Goal: Information Seeking & Learning: Learn about a topic

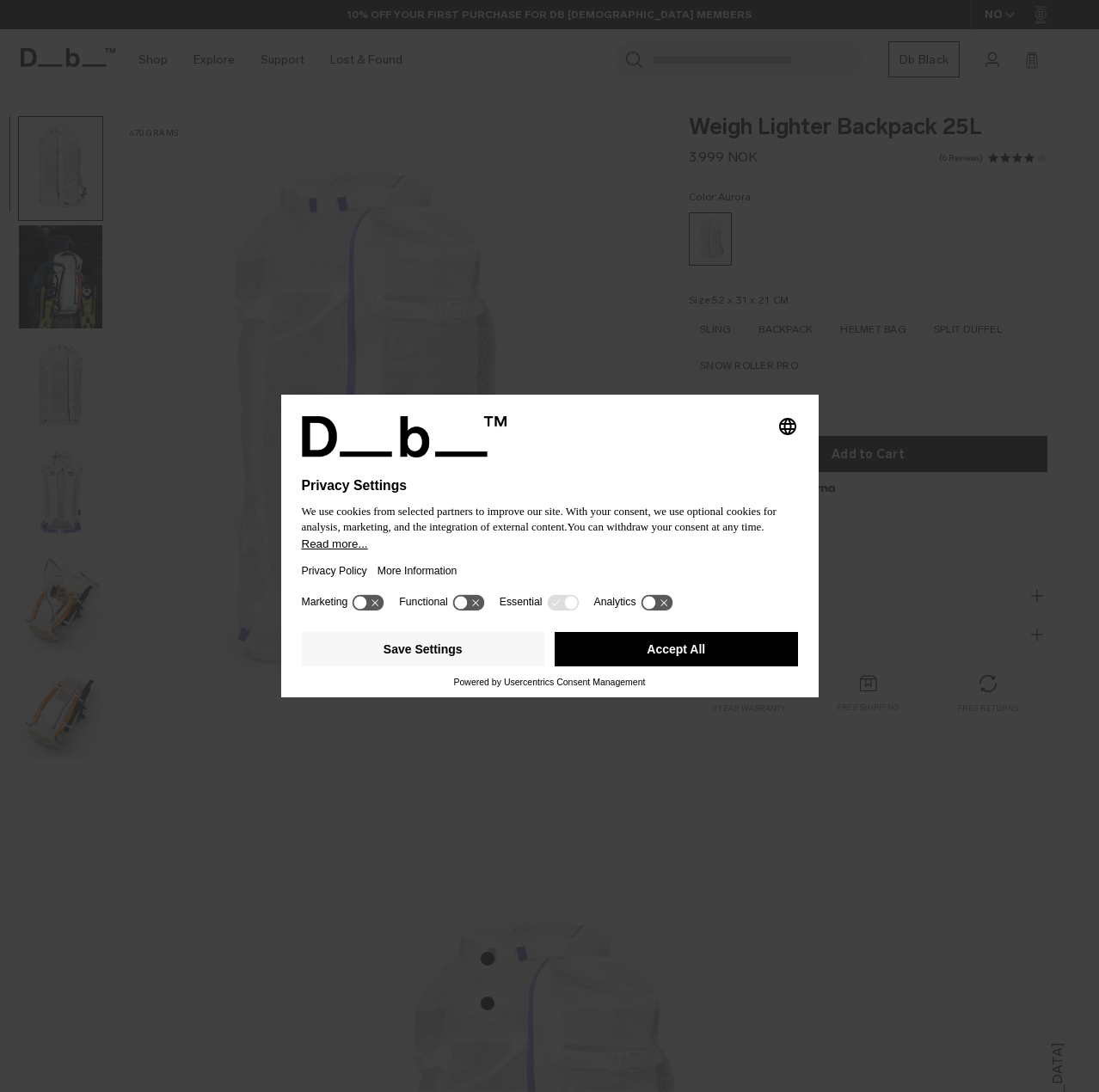
click at [651, 506] on body "Skip to content BUY NOW, PAY LATER WITH [PERSON_NAME] 10% OFF YOUR FIRST PURCHA…" at bounding box center [550, 546] width 1099 height 1092
click at [608, 647] on button "Accept All" at bounding box center [676, 649] width 244 height 34
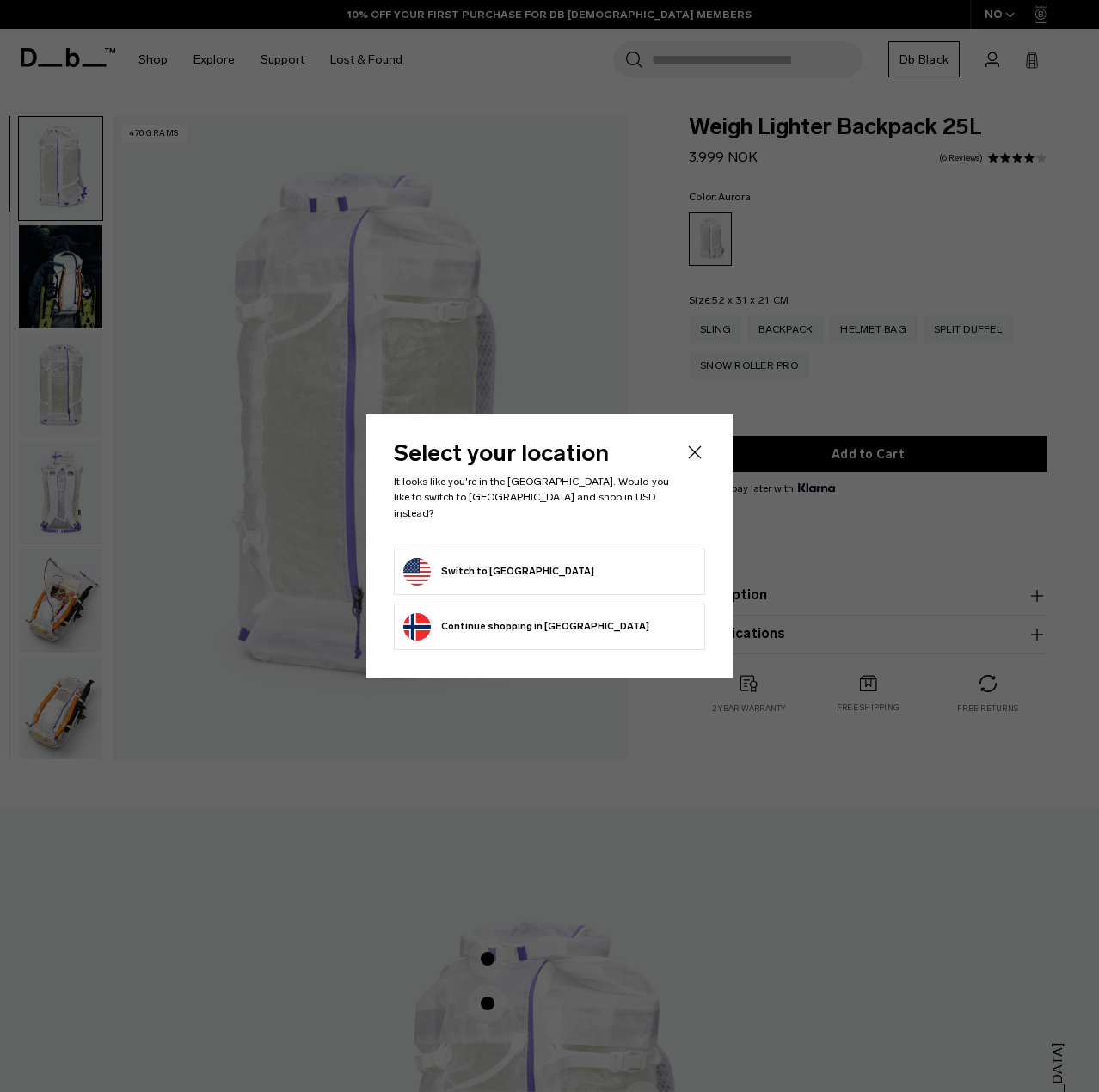
click at [539, 575] on button "Switch to [GEOGRAPHIC_DATA]" at bounding box center [498, 571] width 191 height 27
click at [537, 563] on button "Switch to [GEOGRAPHIC_DATA]" at bounding box center [498, 571] width 191 height 27
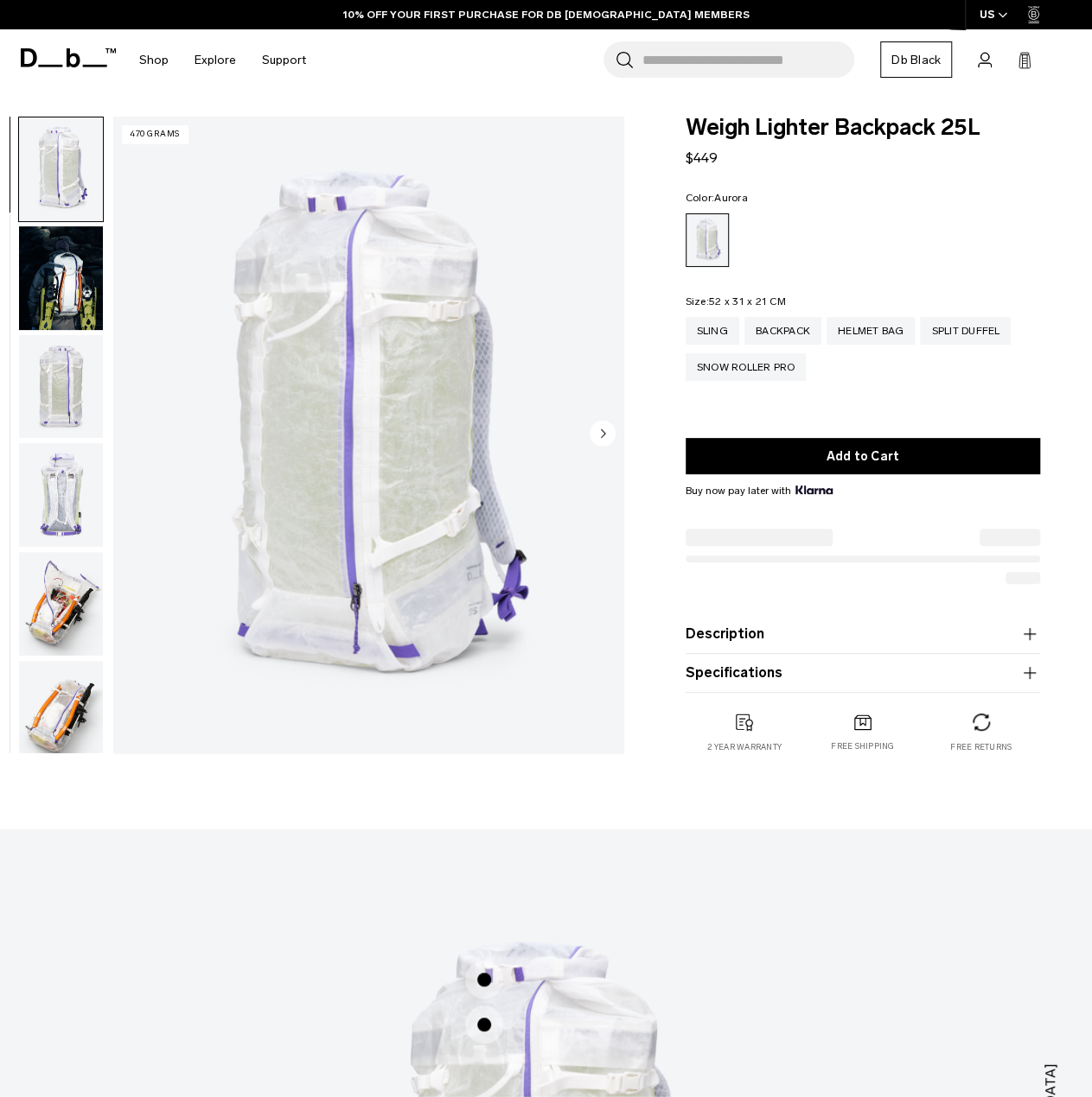
click at [66, 288] on img "button" at bounding box center [61, 278] width 84 height 104
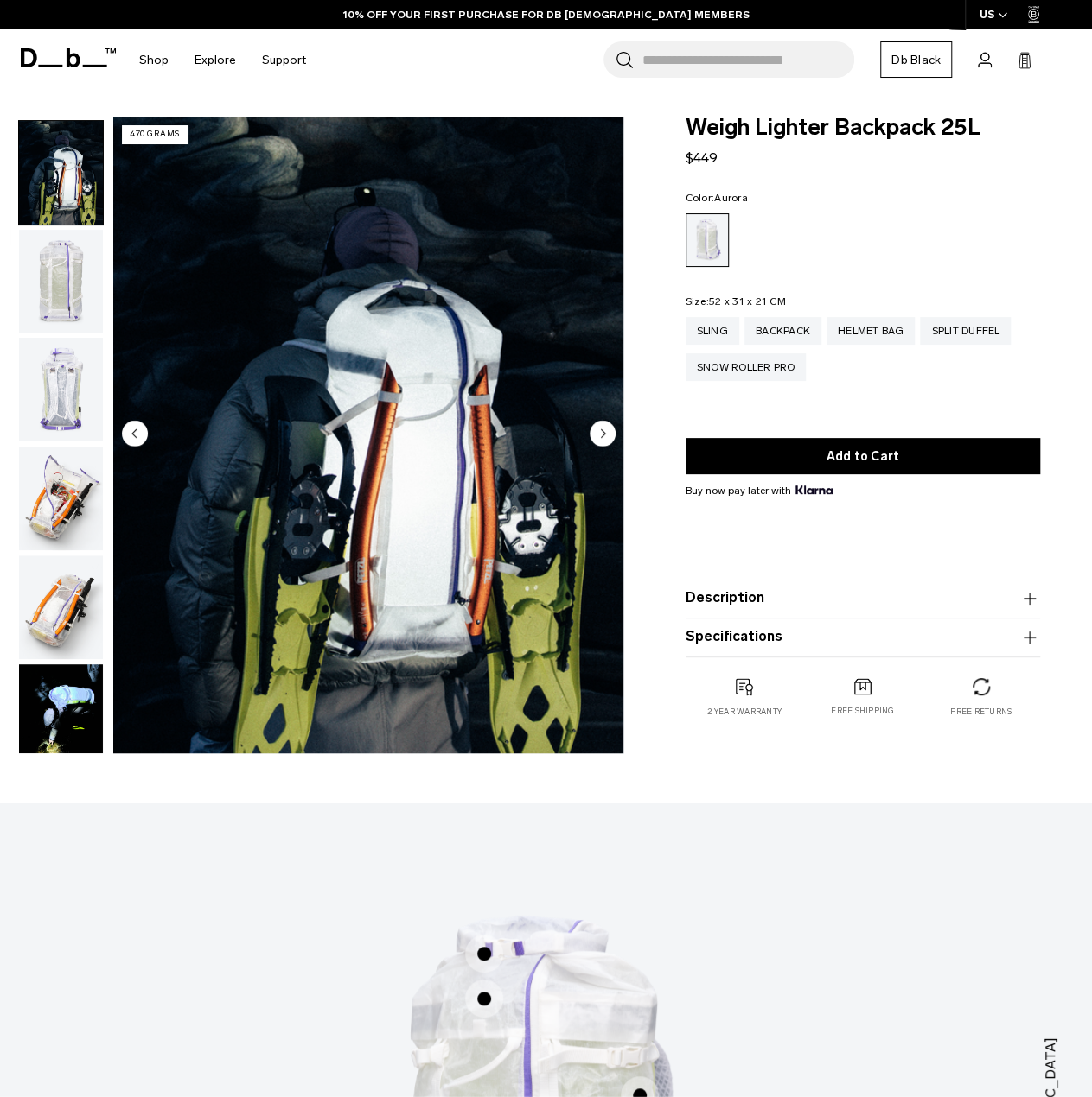
scroll to position [109, 0]
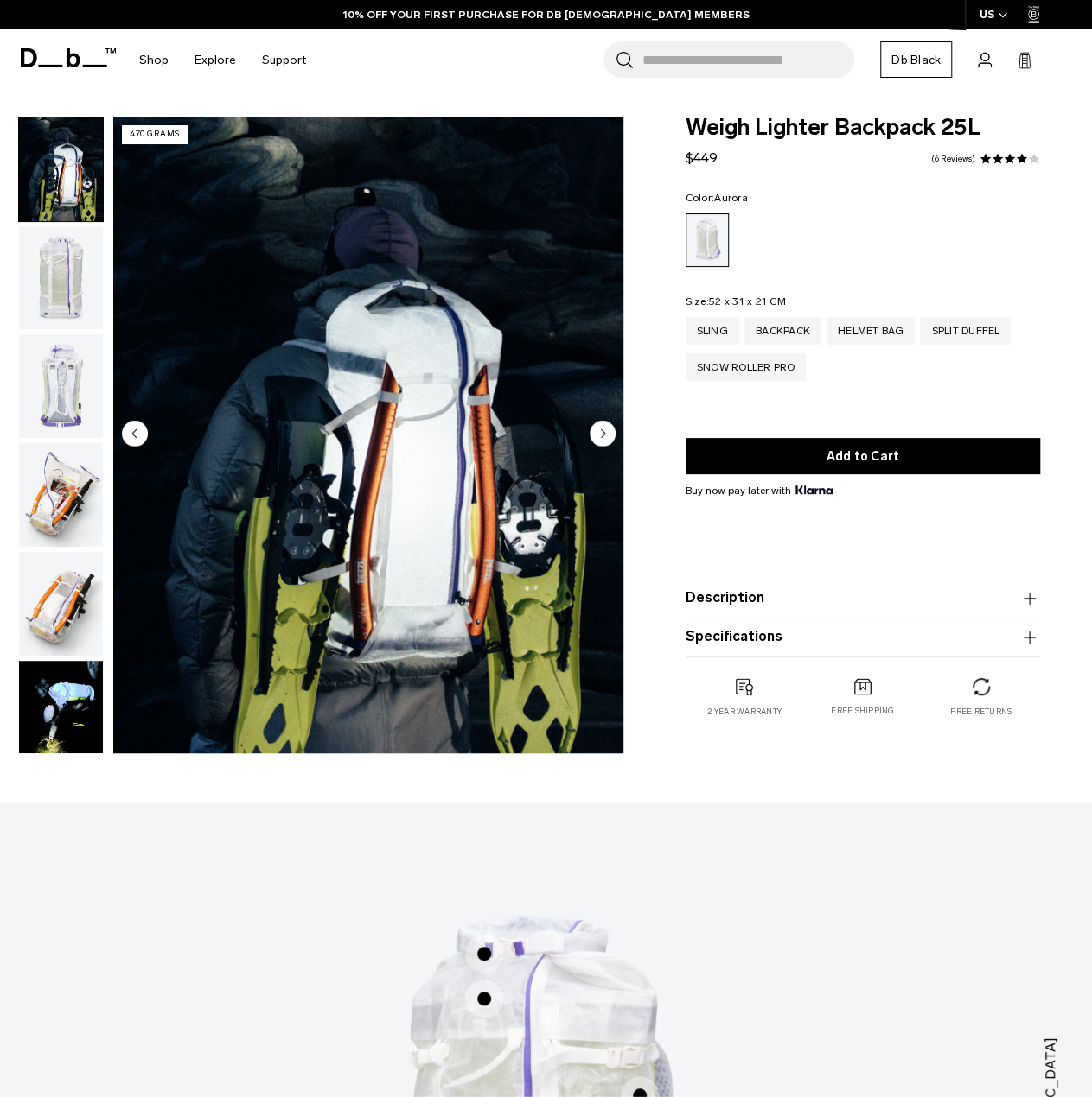
click at [73, 508] on img "button" at bounding box center [61, 495] width 84 height 104
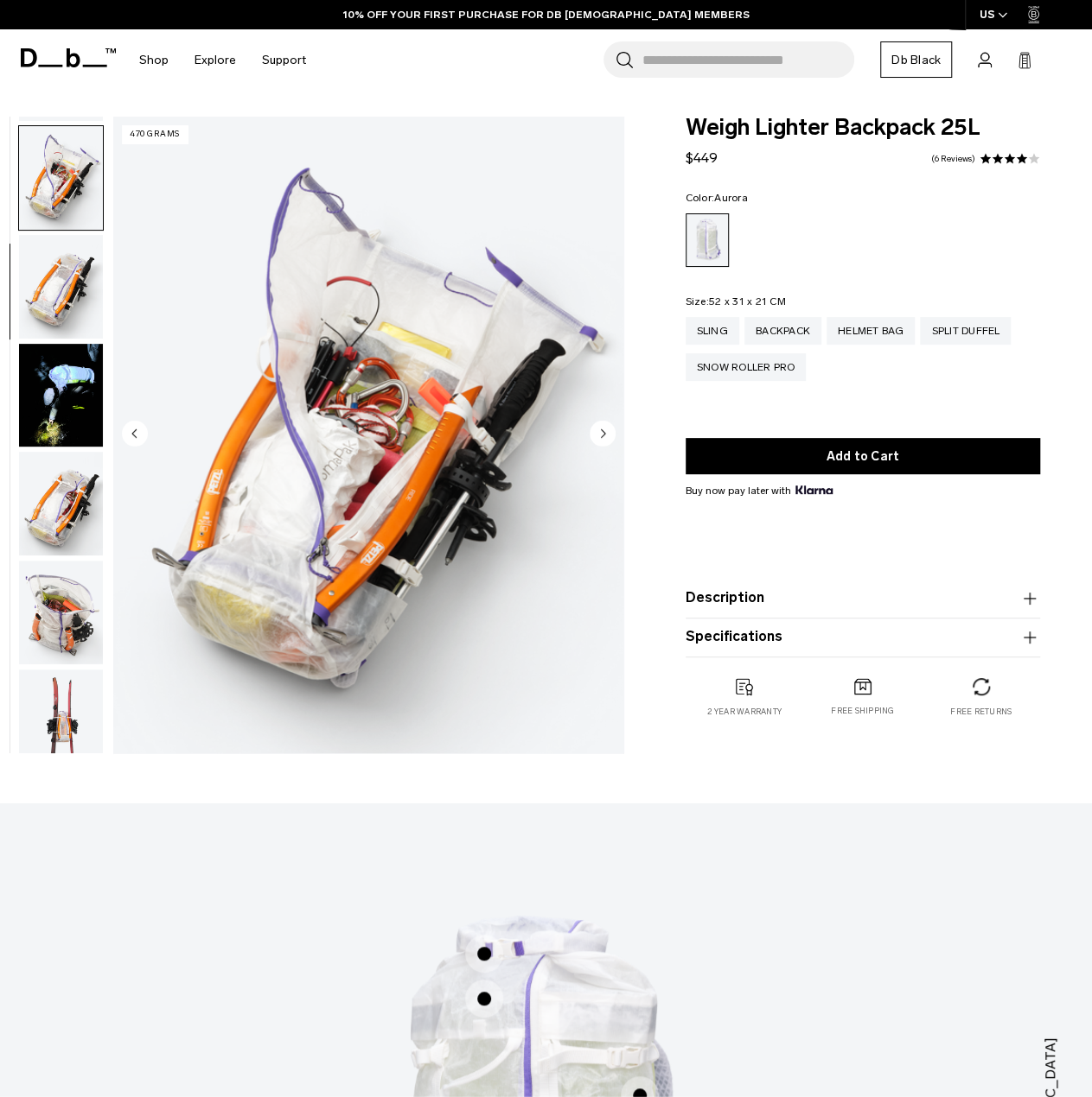
scroll to position [436, 0]
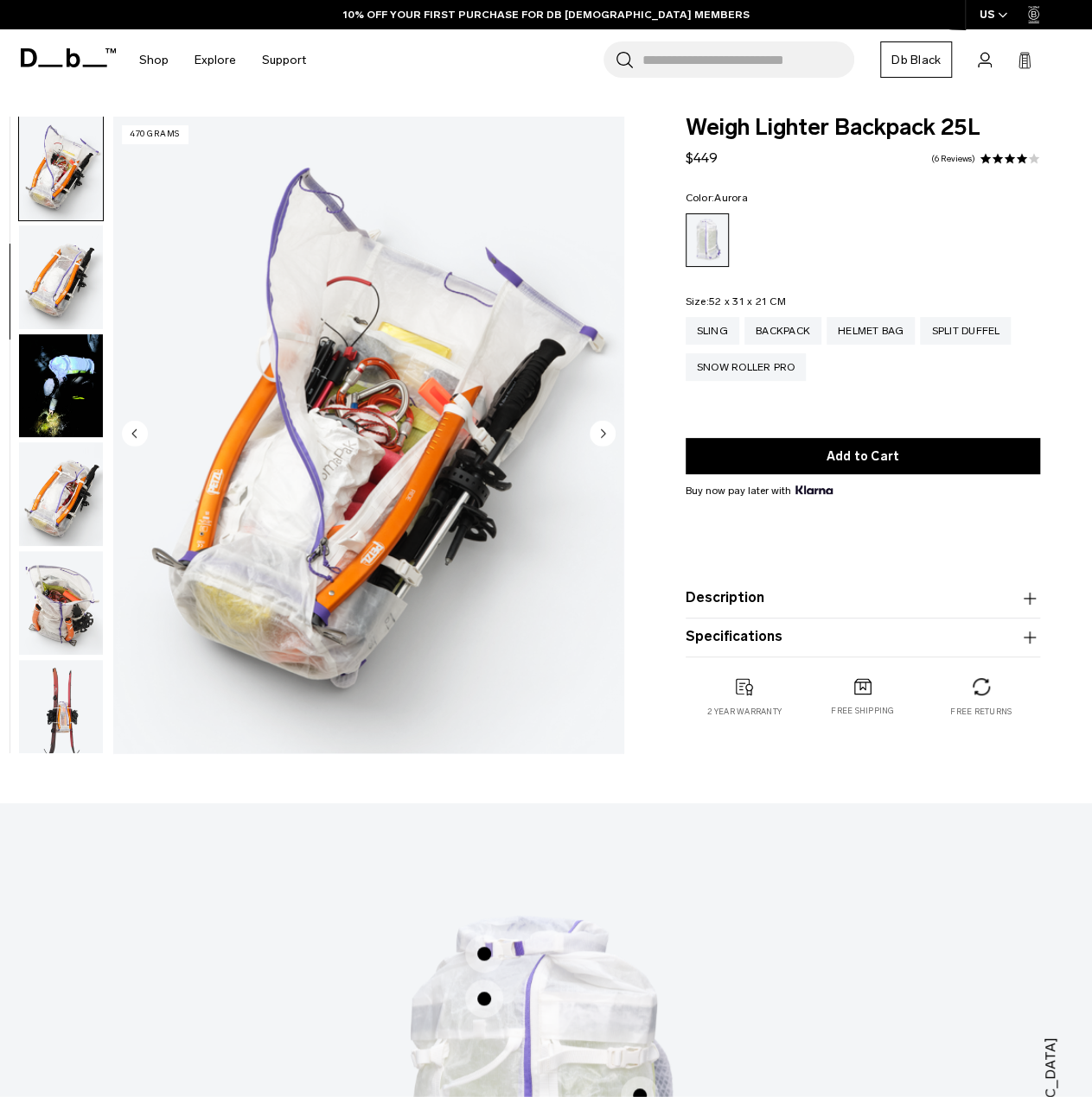
click at [50, 295] on img "button" at bounding box center [61, 277] width 84 height 104
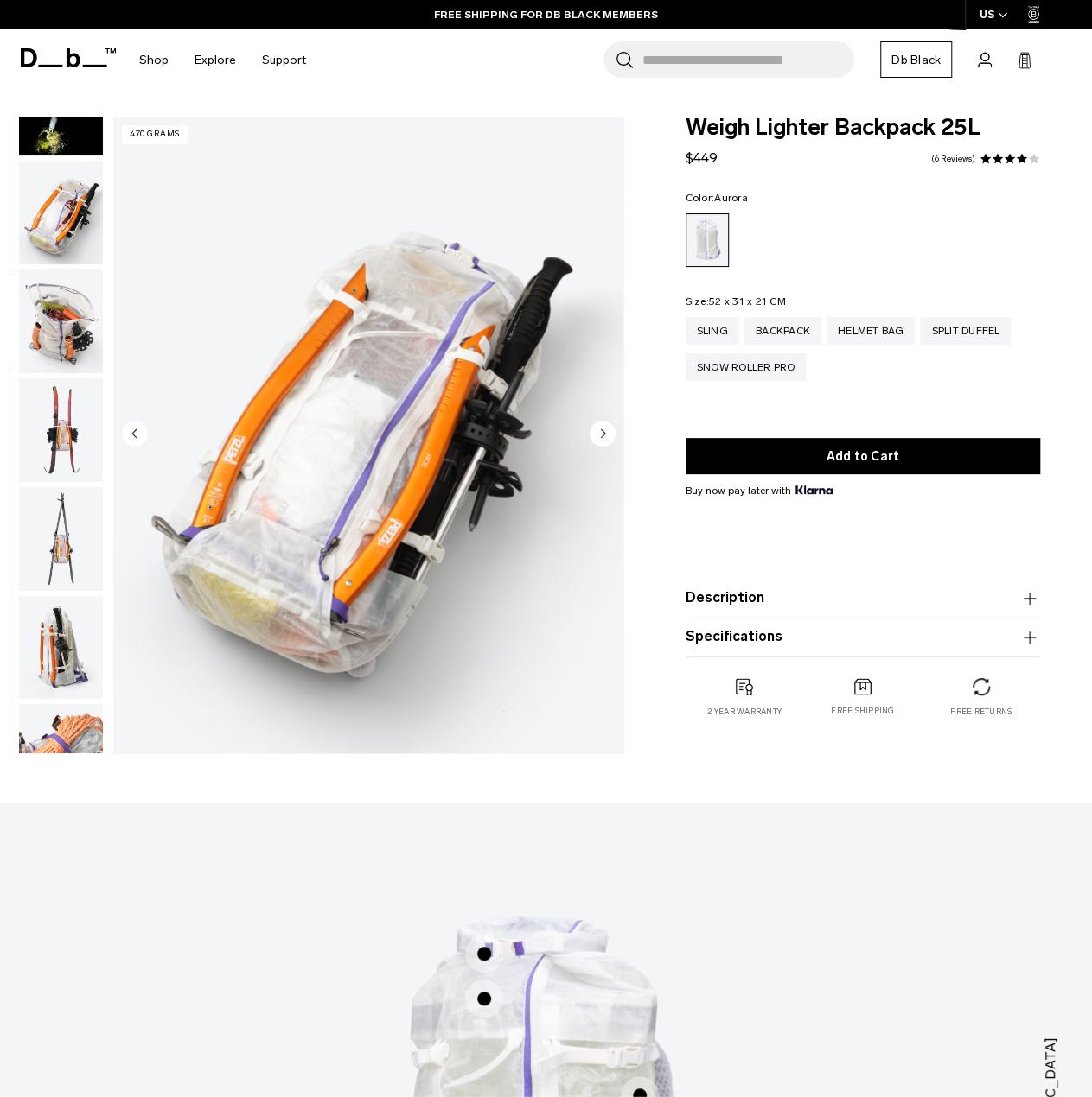
click at [52, 445] on img "button" at bounding box center [61, 430] width 84 height 104
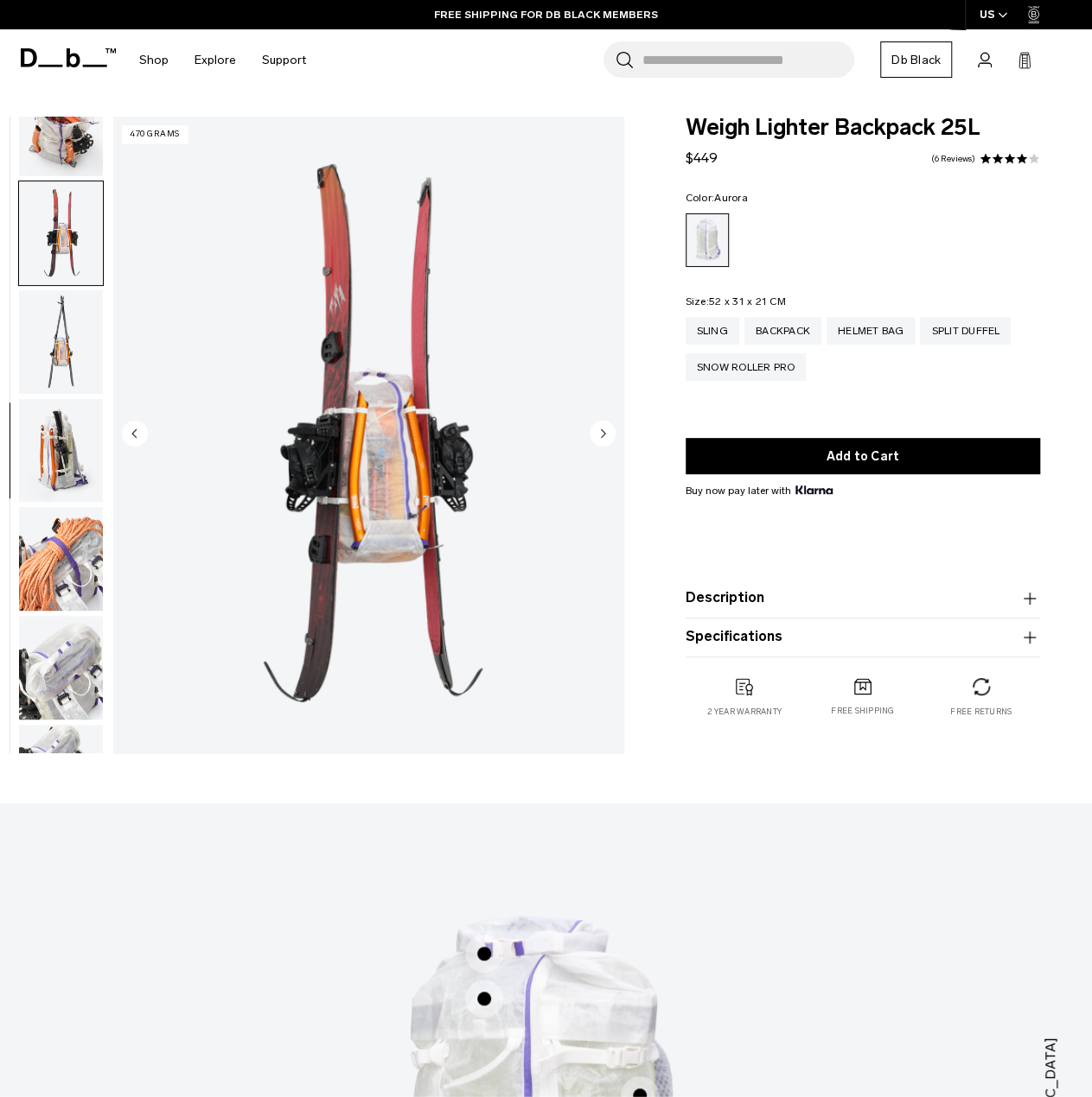
scroll to position [980, 0]
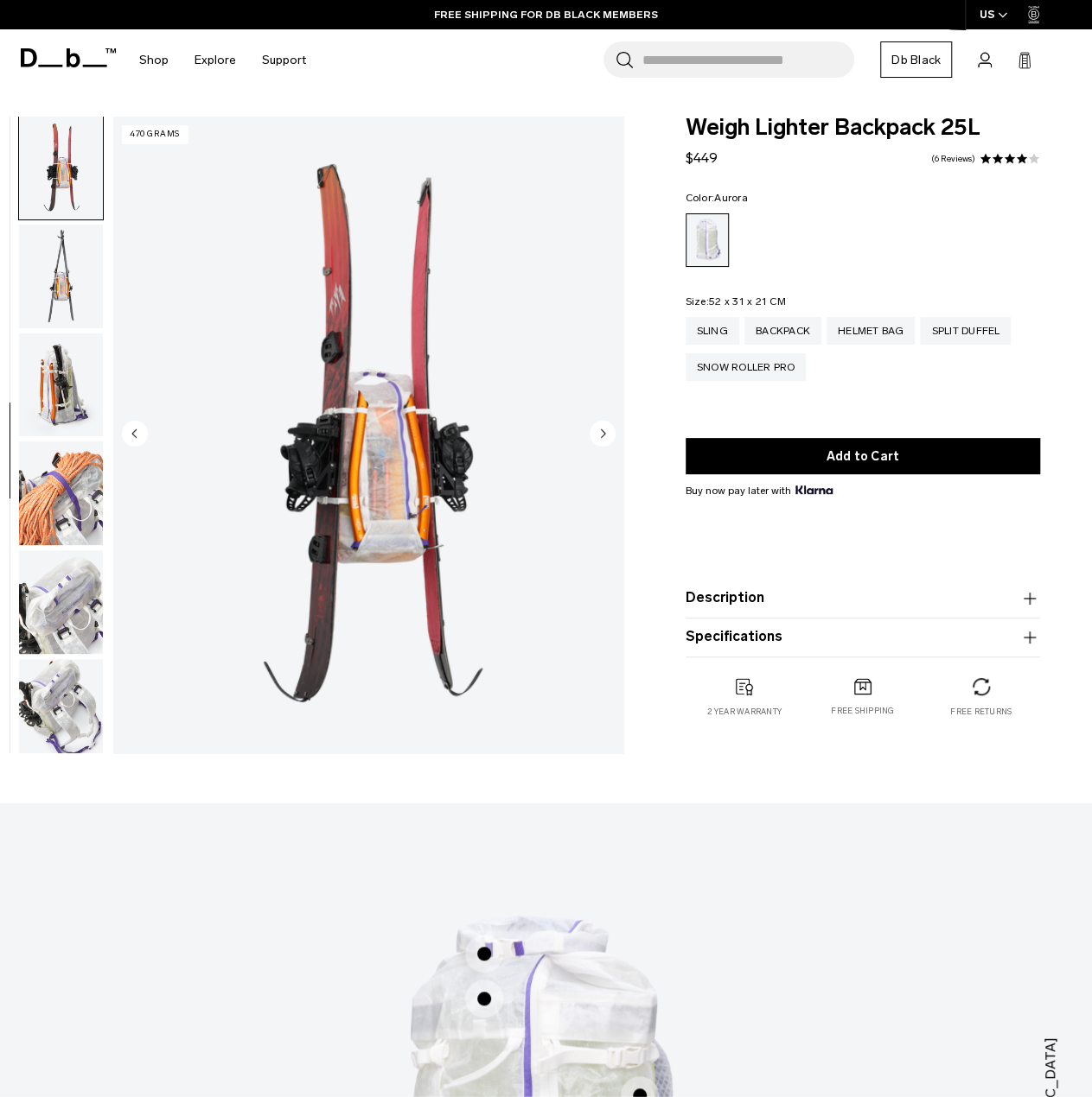
click at [54, 529] on img "button" at bounding box center [61, 493] width 84 height 104
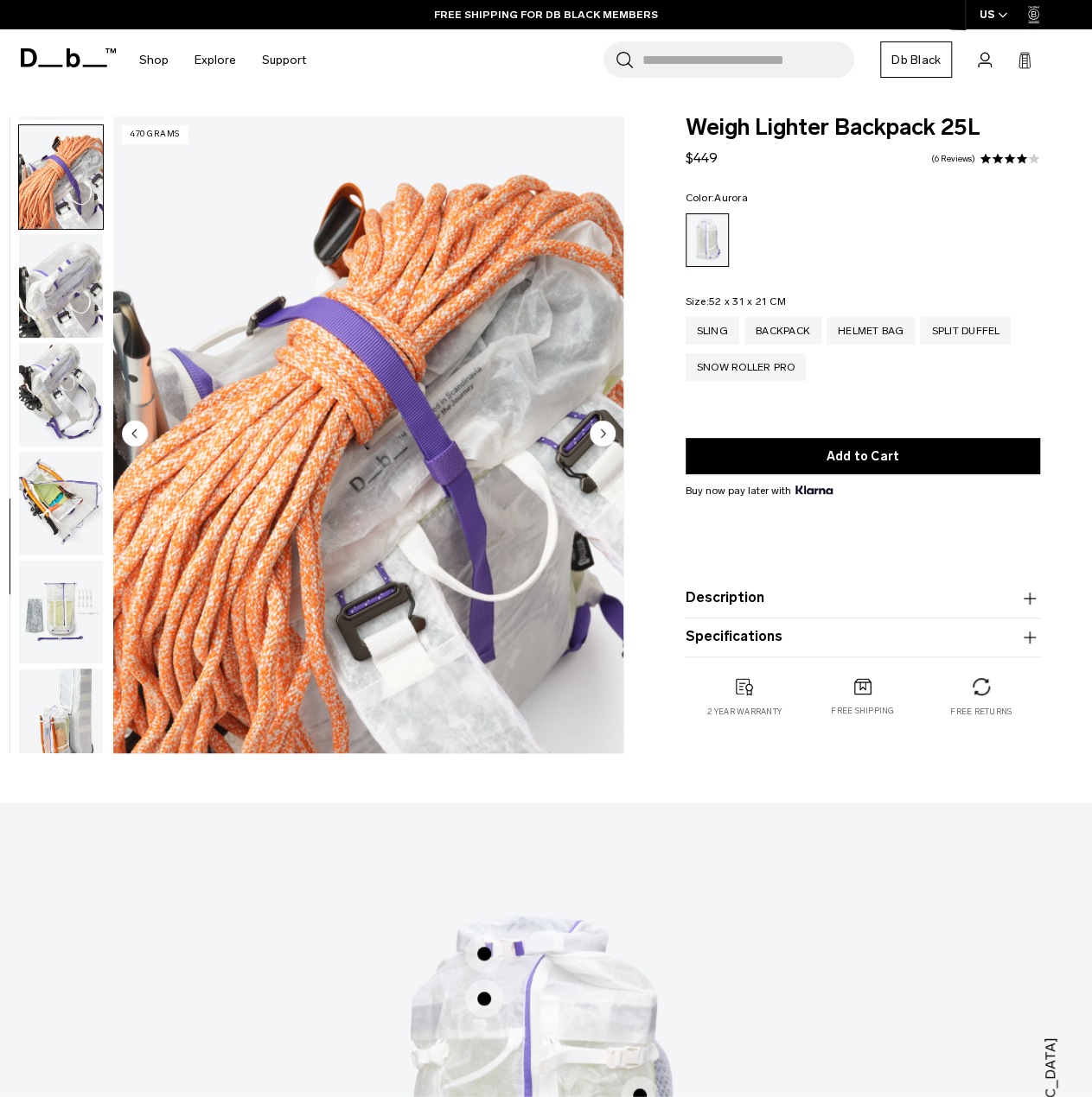
scroll to position [1305, 0]
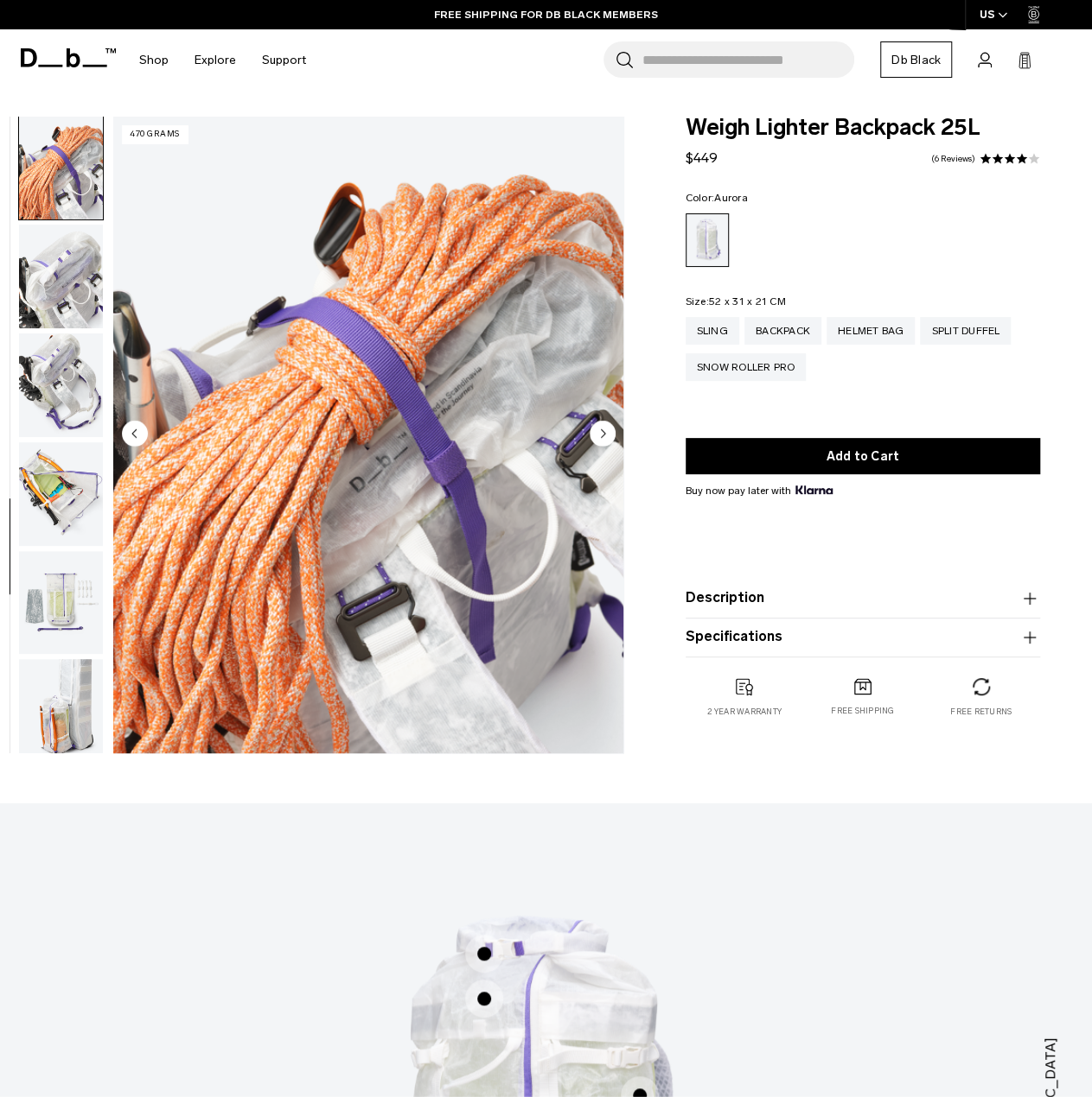
click at [56, 608] on img "button" at bounding box center [61, 603] width 84 height 104
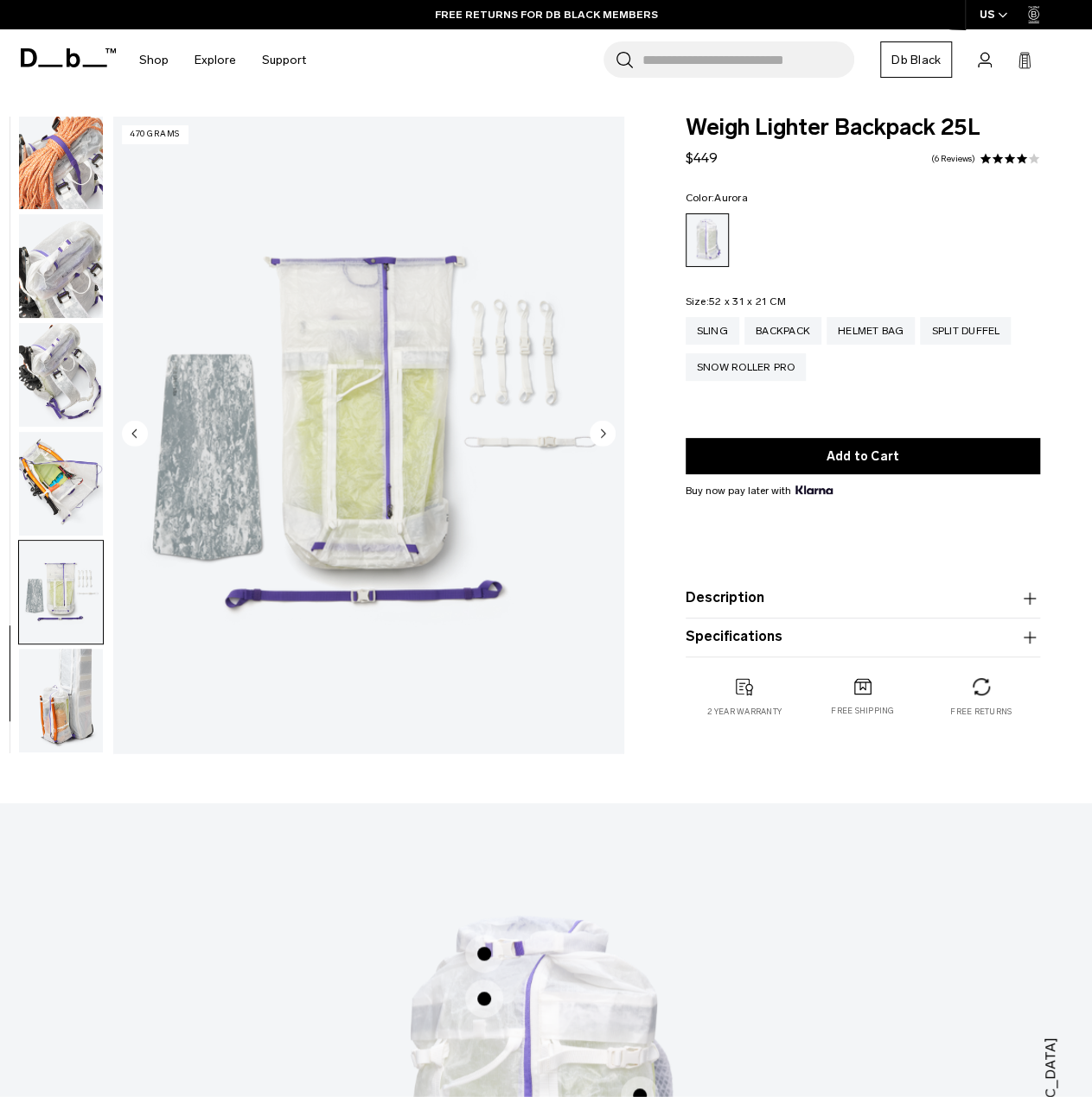
click at [56, 681] on img "button" at bounding box center [61, 700] width 84 height 104
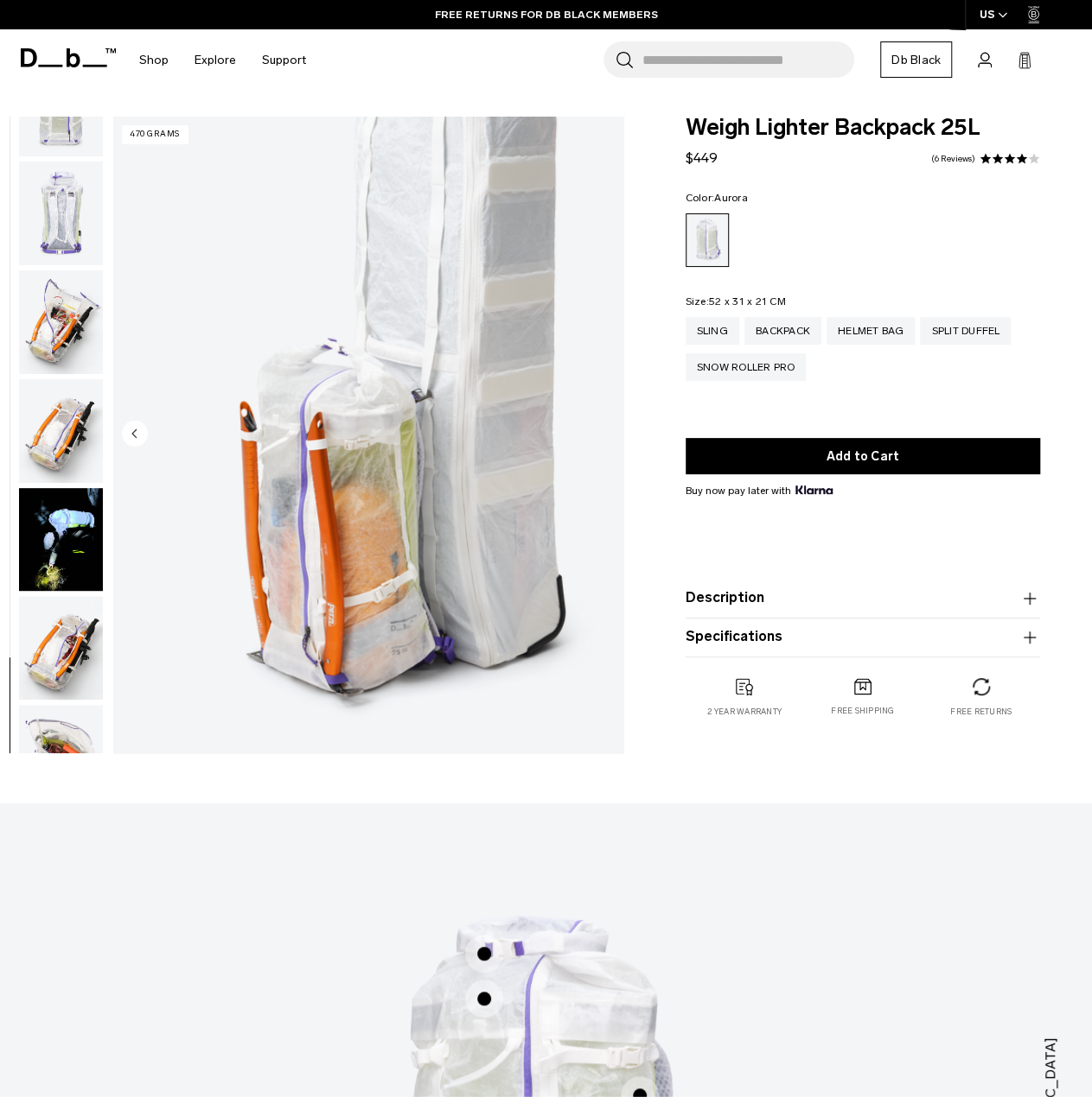
scroll to position [0, 0]
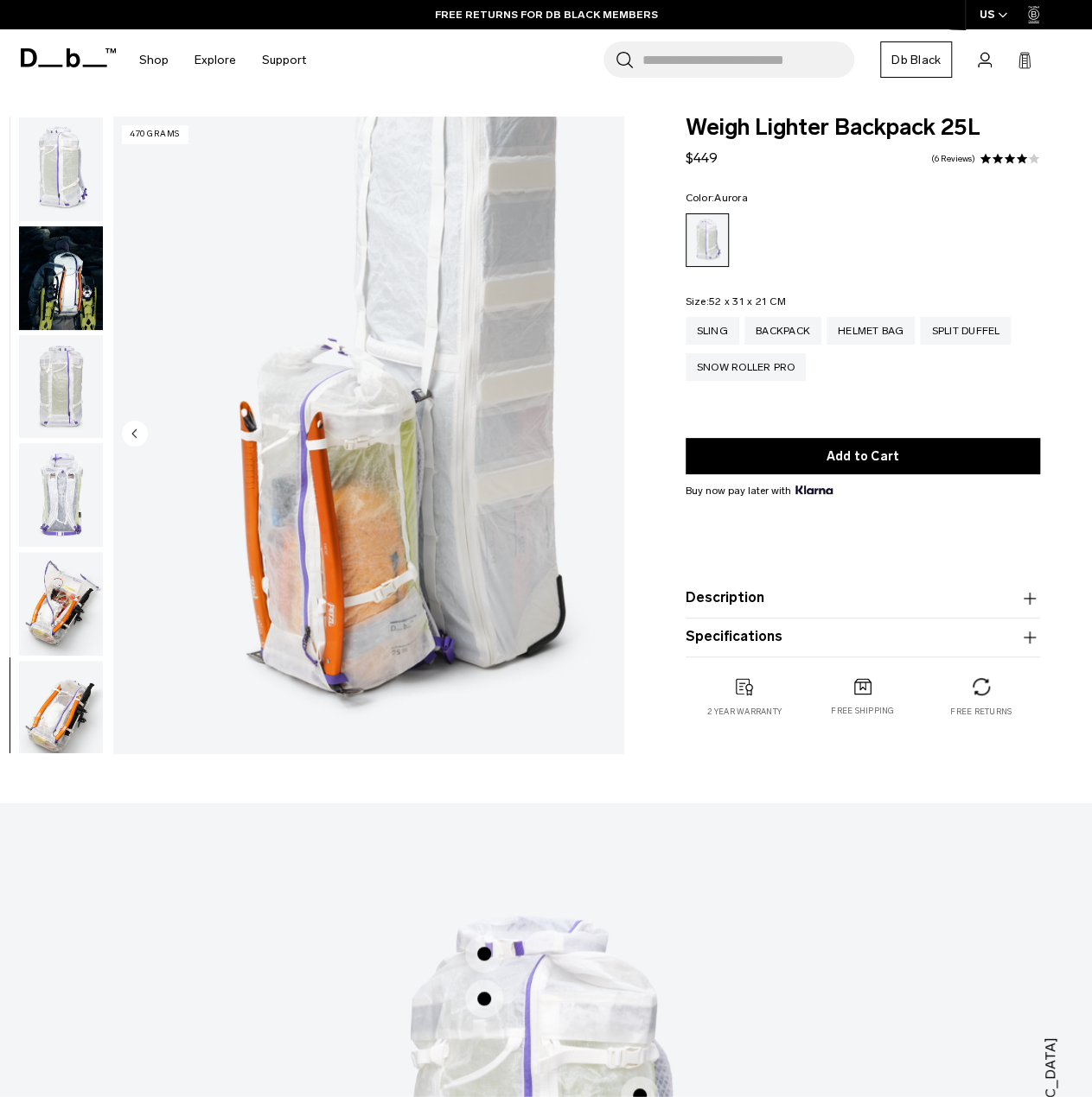
click at [55, 176] on img "button" at bounding box center [61, 169] width 84 height 104
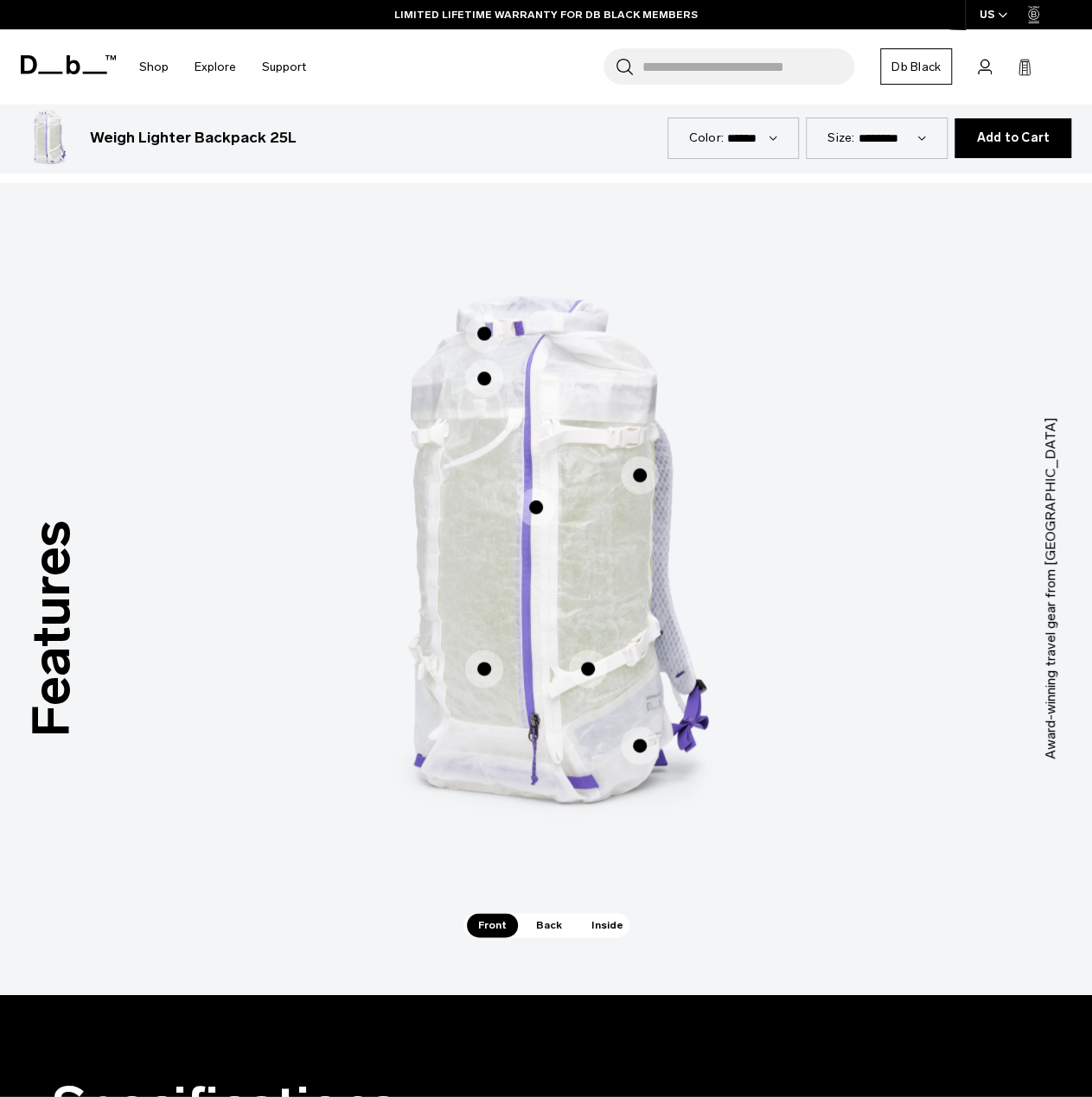
scroll to position [778, 0]
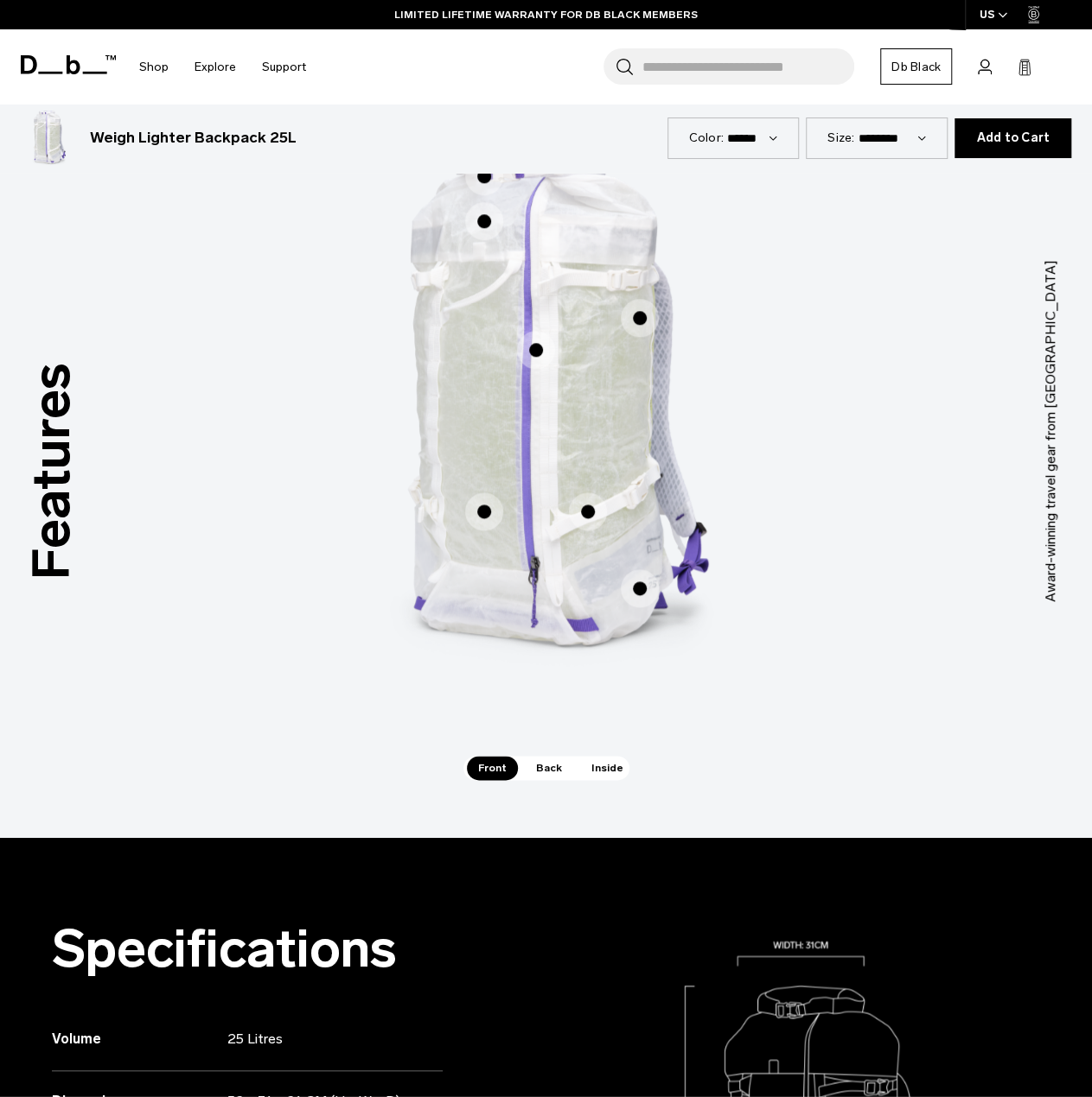
click at [549, 768] on span "Back" at bounding box center [549, 768] width 48 height 25
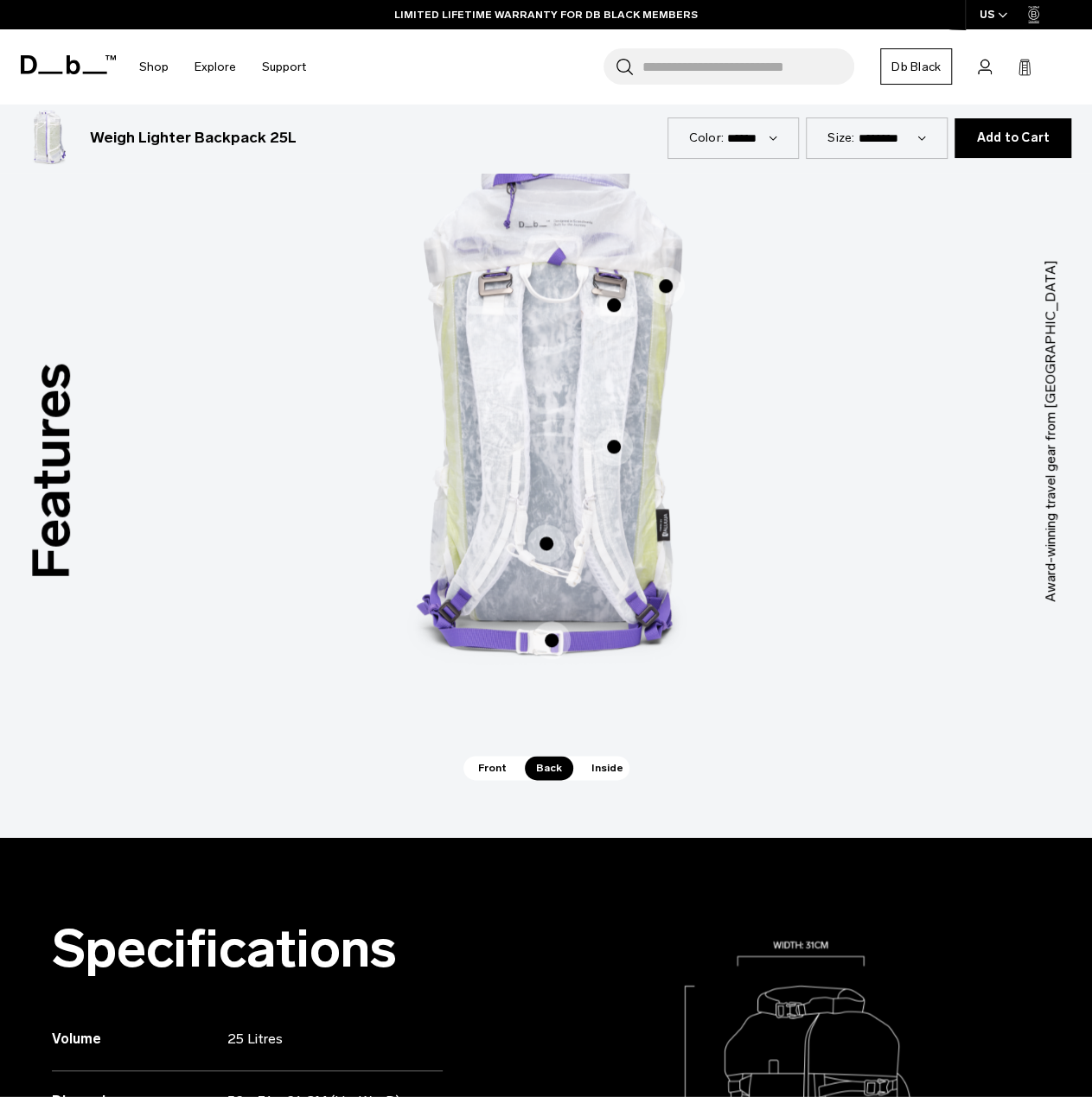
click at [602, 770] on span "Inside" at bounding box center [607, 768] width 55 height 25
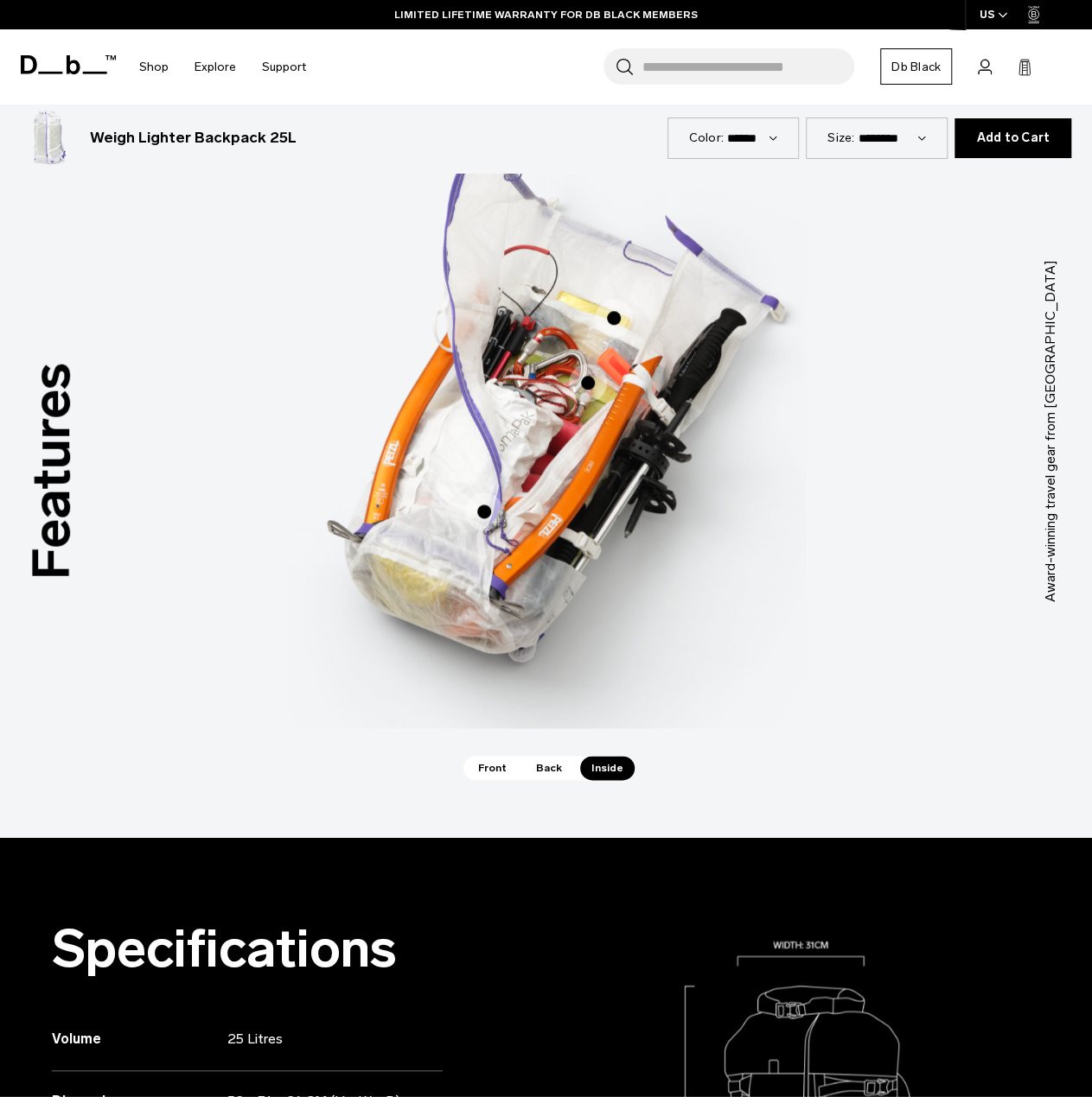
click at [541, 765] on span "Back" at bounding box center [549, 768] width 48 height 25
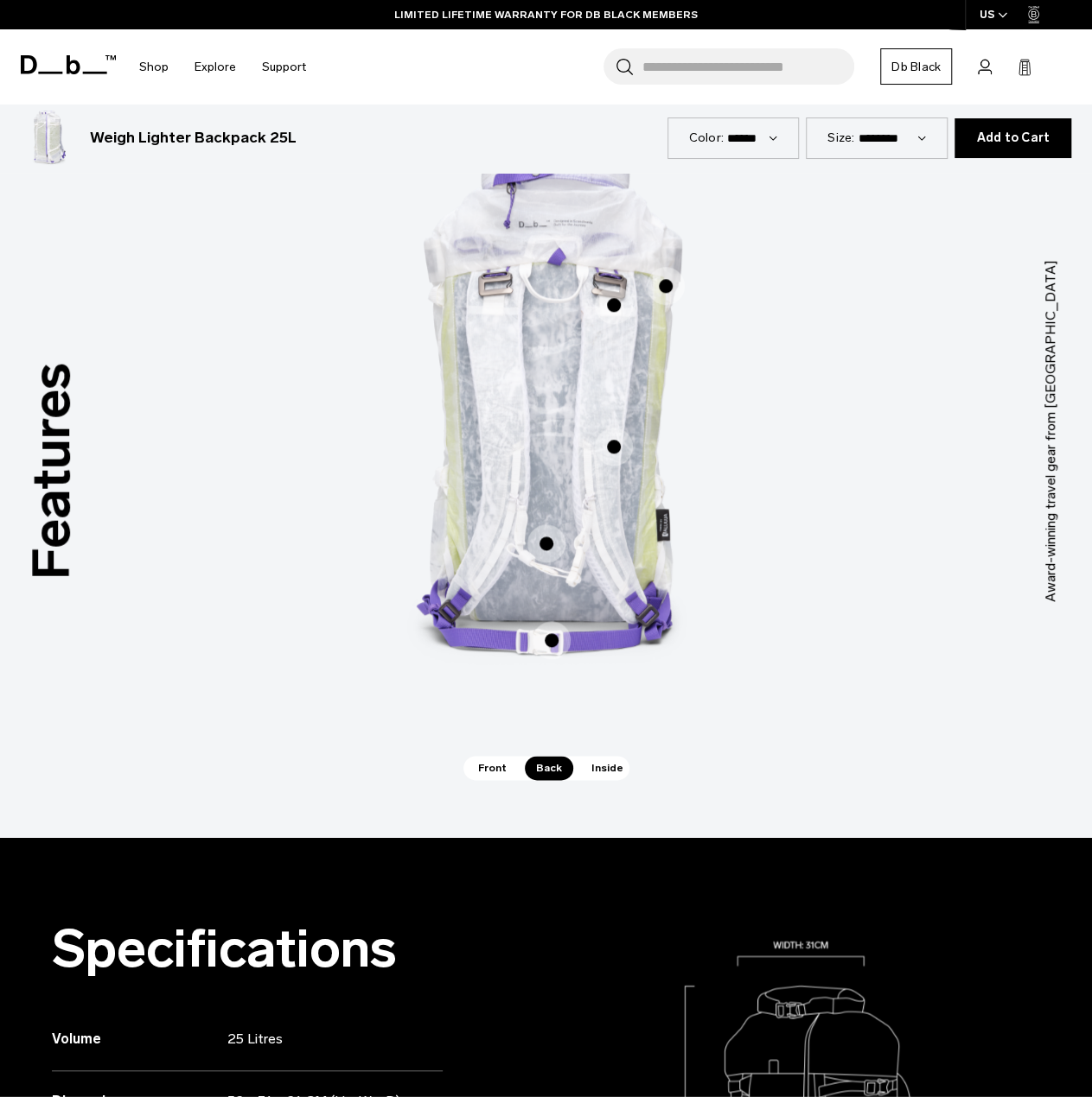
click at [541, 765] on span "Back" at bounding box center [549, 768] width 48 height 25
click at [580, 770] on span "Inside" at bounding box center [607, 768] width 55 height 25
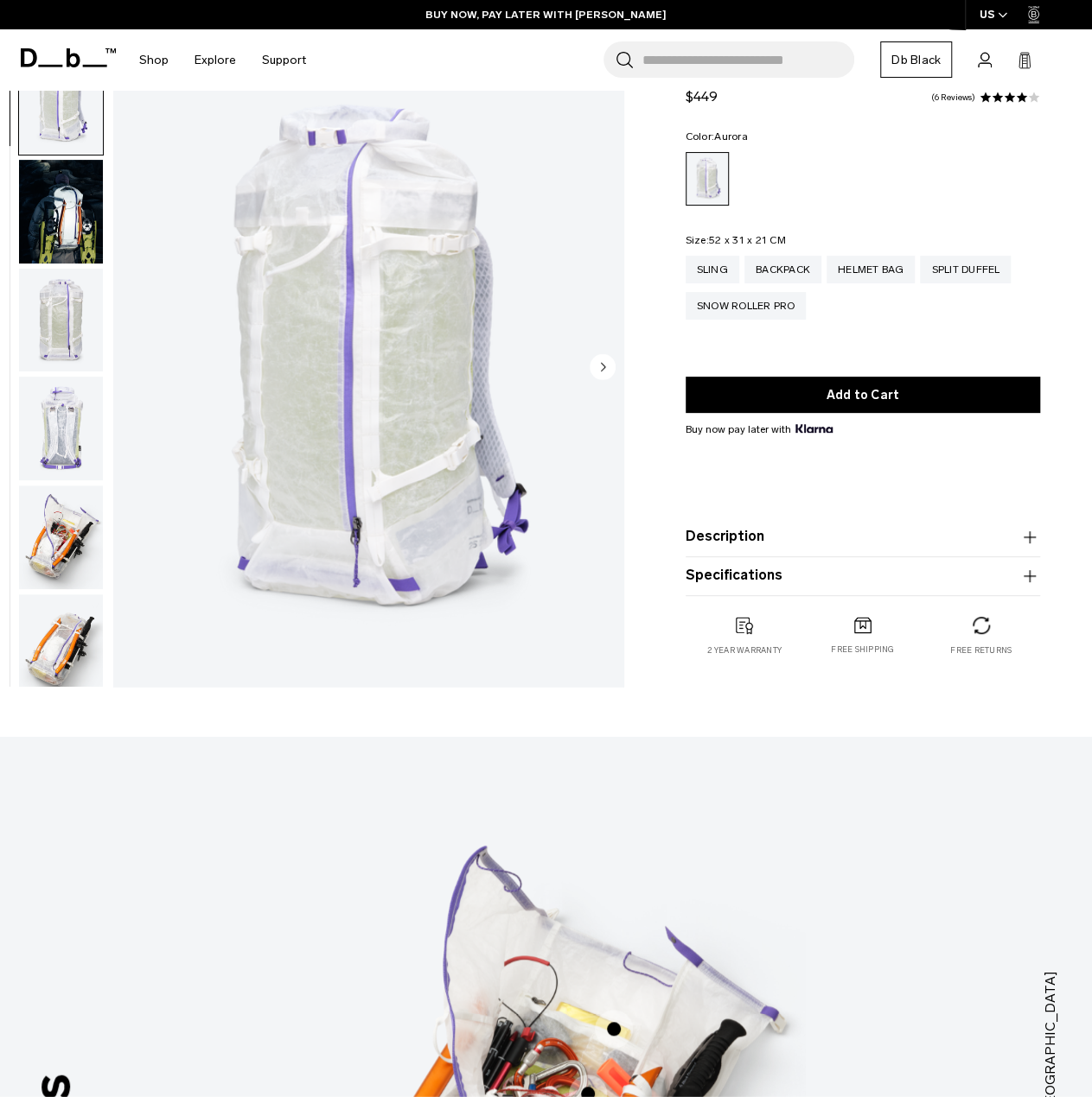
scroll to position [0, 0]
